Goal: Transaction & Acquisition: Purchase product/service

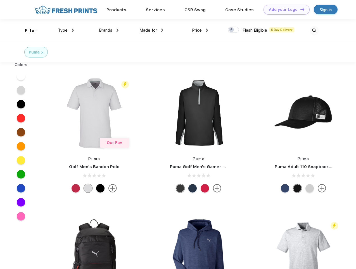
click at [285, 10] on link "Add your Logo Design Tool" at bounding box center [287, 10] width 46 height 10
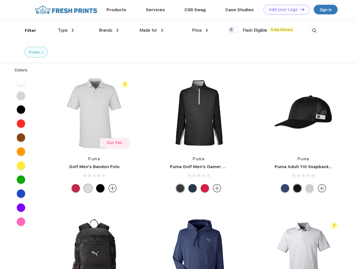
click at [0, 0] on div "Design Tool" at bounding box center [0, 0] width 0 height 0
click at [300, 9] on link "Add your Logo Design Tool" at bounding box center [287, 10] width 46 height 10
click at [27, 30] on div "Filter" at bounding box center [30, 30] width 11 height 6
click at [66, 30] on span "Type" at bounding box center [63, 30] width 10 height 5
click at [109, 30] on span "Brands" at bounding box center [105, 30] width 13 height 5
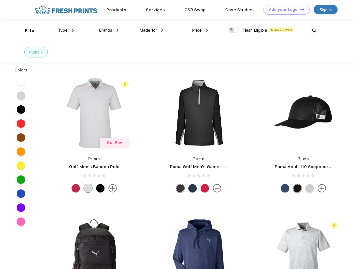
click at [152, 30] on span "Made for" at bounding box center [149, 30] width 18 height 5
click at [200, 30] on span "Price" at bounding box center [197, 30] width 10 height 5
click at [234, 30] on div at bounding box center [233, 30] width 11 height 6
click at [232, 30] on input "checkbox" at bounding box center [230, 28] width 4 height 4
click at [314, 30] on img at bounding box center [314, 30] width 9 height 9
